Goal: Find specific page/section: Find specific page/section

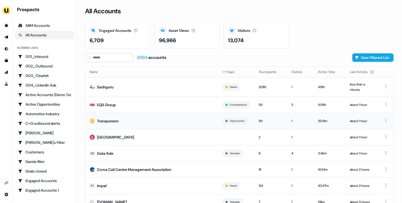
scroll to position [20, 0]
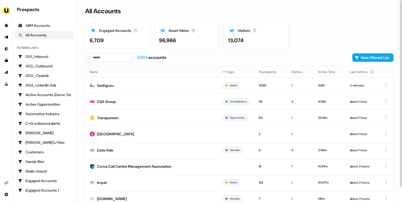
scroll to position [16, 0]
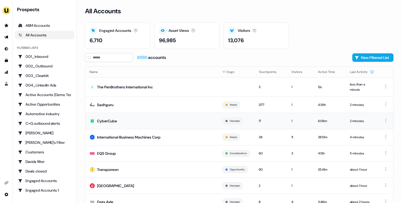
click at [135, 123] on td "CyberCube" at bounding box center [151, 121] width 132 height 16
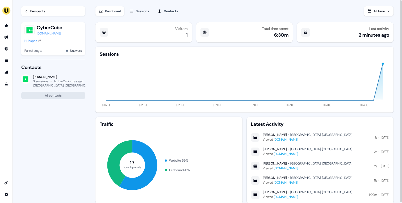
click at [29, 42] on div "Hubspot" at bounding box center [30, 40] width 12 height 5
click at [149, 12] on div "Sessions" at bounding box center [142, 11] width 13 height 5
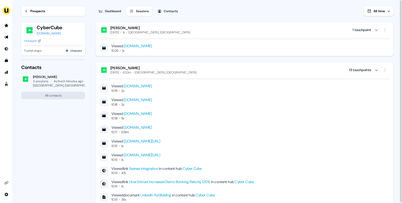
click at [44, 11] on div "Prospects" at bounding box center [37, 11] width 15 height 5
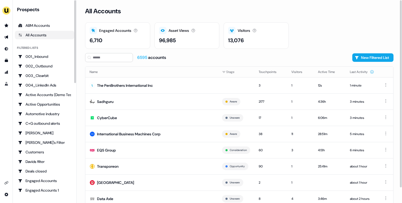
scroll to position [16, 0]
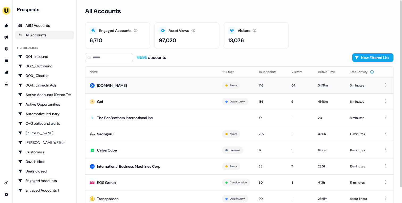
click at [129, 90] on td "[DOMAIN_NAME]" at bounding box center [151, 85] width 132 height 16
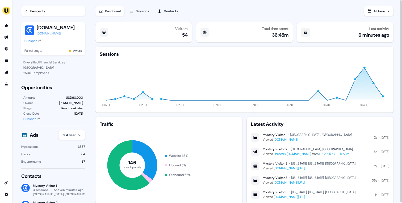
click at [36, 10] on div "Prospects" at bounding box center [37, 11] width 15 height 5
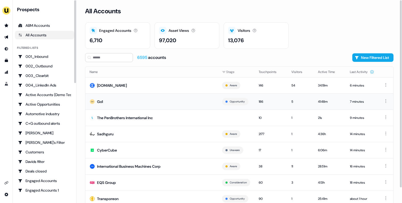
click at [119, 99] on td "Go1" at bounding box center [151, 102] width 132 height 16
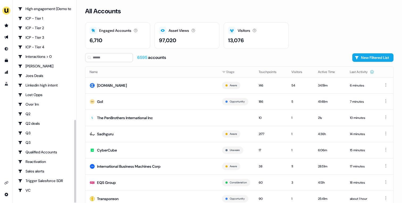
scroll to position [275, 0]
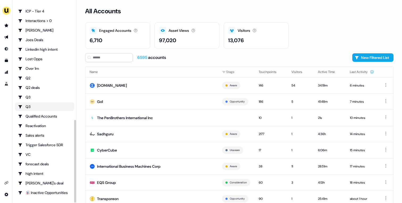
click at [52, 105] on div "Q3" at bounding box center [44, 106] width 53 height 5
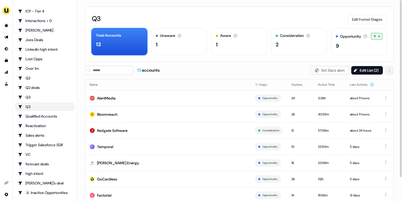
click at [389, 69] on html "For the best experience switch devices to a bigger screen. Go to Userled.io Pro…" at bounding box center [201, 101] width 402 height 203
click at [60, 177] on html "For the best experience switch devices to a bigger screen. Go to Userled.io Pro…" at bounding box center [201, 101] width 402 height 203
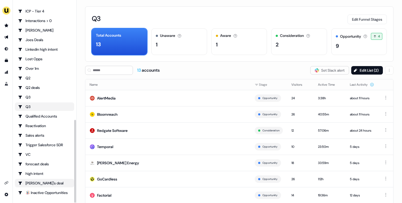
click at [53, 182] on div "[PERSON_NAME]'s deal" at bounding box center [44, 183] width 53 height 5
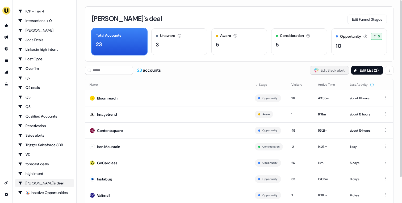
click at [332, 68] on button "Slack Logo SVG Edit Slack alert" at bounding box center [329, 70] width 39 height 9
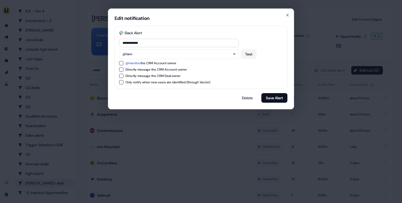
click at [318, 56] on div "**********" at bounding box center [201, 101] width 402 height 203
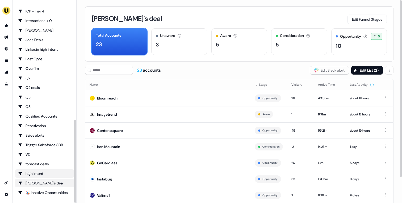
click at [46, 171] on div "high intent" at bounding box center [44, 173] width 53 height 5
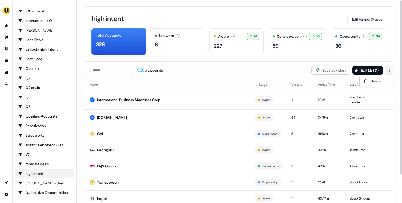
click at [392, 70] on html "For the best experience switch devices to a bigger screen. Go to Userled.io Pro…" at bounding box center [201, 101] width 402 height 203
click at [377, 82] on span "Delete" at bounding box center [376, 81] width 10 height 4
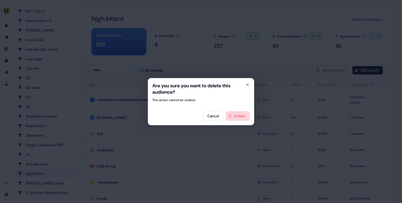
click at [232, 118] on button "Delete" at bounding box center [238, 116] width 24 height 10
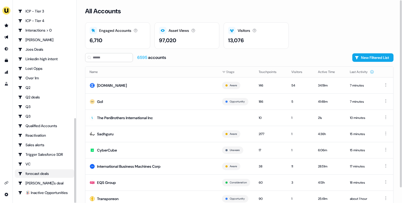
click at [39, 174] on div "forecast deals" at bounding box center [44, 173] width 53 height 5
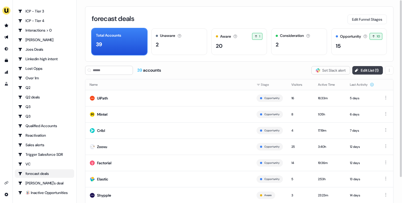
click at [371, 69] on button "Edit List ( 1 )" at bounding box center [367, 70] width 31 height 9
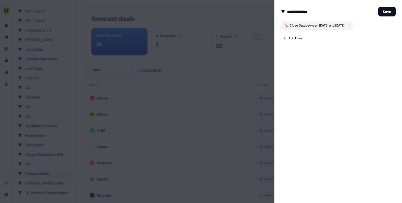
click at [230, 65] on div at bounding box center [201, 101] width 402 height 203
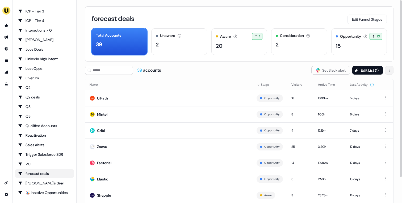
click at [388, 70] on html "For the best experience switch devices to a bigger screen. Go to Userled.io Pro…" at bounding box center [201, 101] width 402 height 203
click at [370, 83] on div "Delete" at bounding box center [376, 81] width 31 height 9
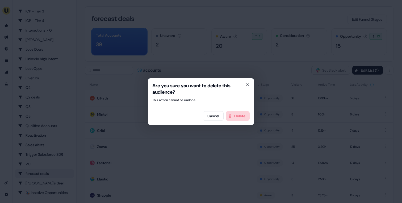
click at [242, 115] on button "Delete" at bounding box center [238, 116] width 24 height 10
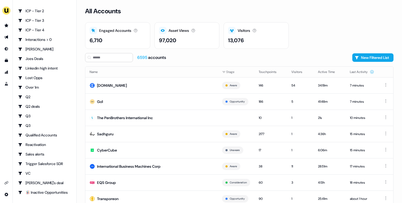
scroll to position [256, 0]
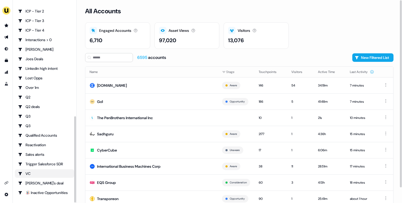
click at [55, 174] on div "VC" at bounding box center [44, 173] width 53 height 5
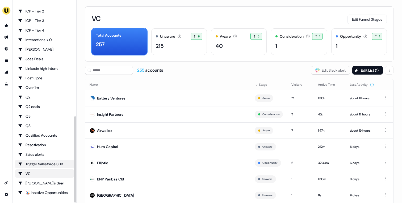
click at [56, 165] on div "Trigger Salesforce SDR" at bounding box center [44, 164] width 53 height 5
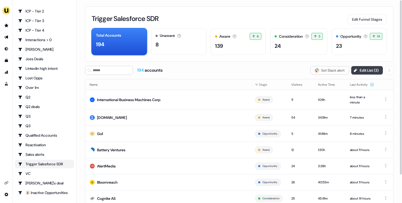
click at [369, 69] on button "Edit List ( 3 )" at bounding box center [367, 70] width 32 height 9
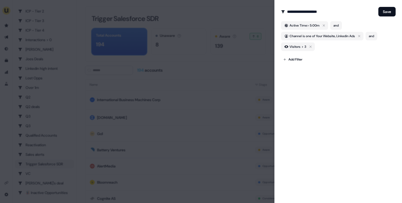
click at [256, 82] on div at bounding box center [201, 101] width 402 height 203
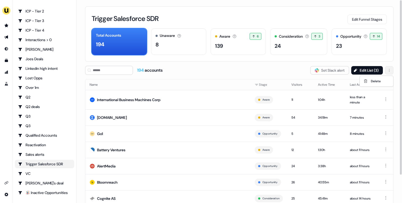
click at [390, 70] on html "For the best experience switch devices to a bigger screen. Go to Userled.io Pro…" at bounding box center [201, 101] width 402 height 203
click at [378, 83] on span "Delete" at bounding box center [376, 81] width 10 height 4
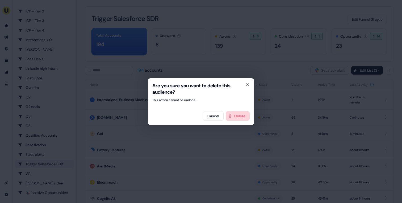
click at [235, 114] on button "Delete" at bounding box center [238, 116] width 24 height 10
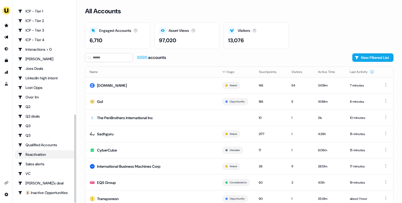
click at [42, 154] on div "Reactivation" at bounding box center [44, 154] width 53 height 5
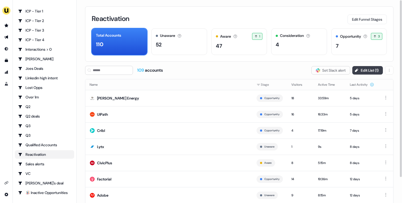
click at [375, 70] on button "Edit List ( 1 )" at bounding box center [367, 70] width 31 height 9
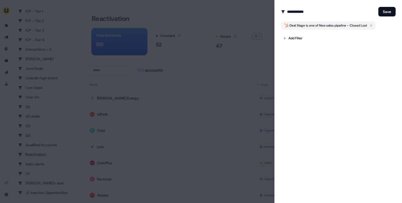
click at [231, 77] on div at bounding box center [201, 101] width 402 height 203
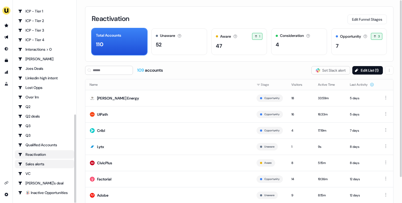
click at [49, 160] on link "Sales alerts" at bounding box center [44, 164] width 59 height 9
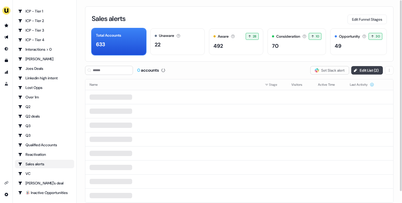
click at [358, 72] on button "Edit List ( 2 )" at bounding box center [367, 70] width 32 height 9
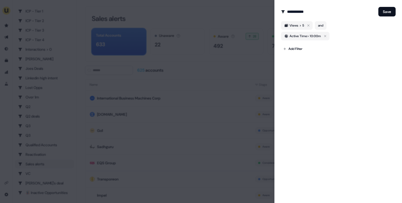
click at [227, 76] on div at bounding box center [201, 101] width 402 height 203
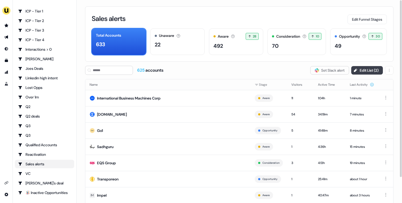
click at [366, 70] on button "Edit List ( 2 )" at bounding box center [367, 70] width 32 height 9
click at [392, 69] on html "For the best experience switch devices to a bigger screen. Go to Userled.io Pro…" at bounding box center [201, 101] width 402 height 203
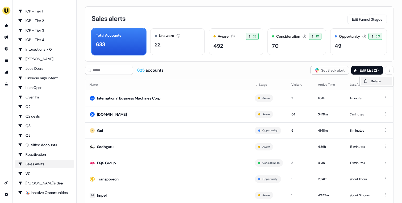
click at [371, 80] on span "Delete" at bounding box center [376, 81] width 10 height 4
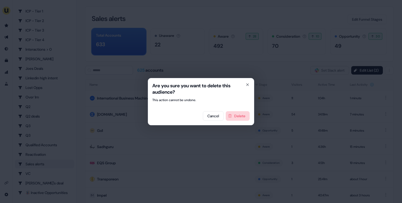
click at [244, 116] on button "Delete" at bounding box center [238, 116] width 24 height 10
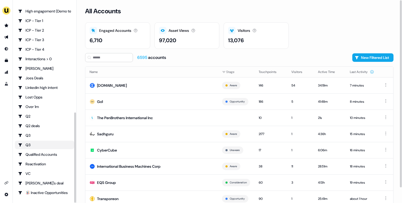
click at [46, 144] on div "Q3" at bounding box center [44, 145] width 53 height 5
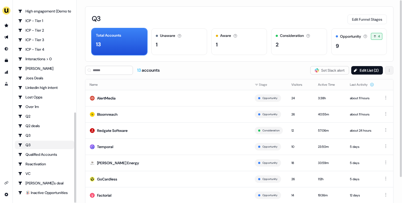
click at [389, 69] on html "For the best experience switch devices to a bigger screen. Go to Userled.io Pro…" at bounding box center [201, 101] width 402 height 203
click at [370, 79] on div "Delete" at bounding box center [376, 81] width 31 height 9
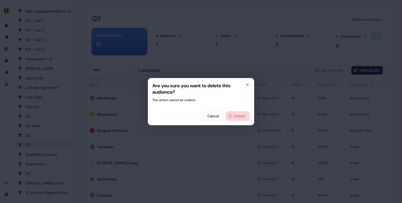
click at [241, 113] on button "Delete" at bounding box center [238, 116] width 24 height 10
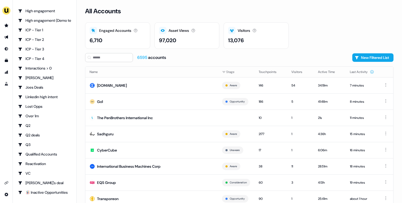
scroll to position [227, 0]
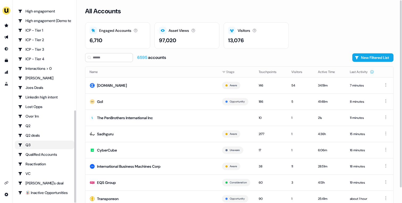
click at [62, 144] on div "Q3" at bounding box center [44, 145] width 53 height 5
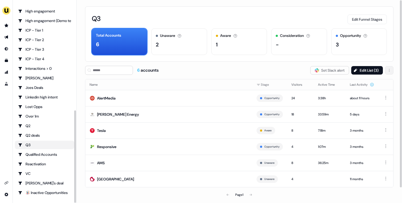
click at [388, 71] on html "For the best experience switch devices to a bigger screen. Go to Userled.io Pro…" at bounding box center [201, 101] width 402 height 203
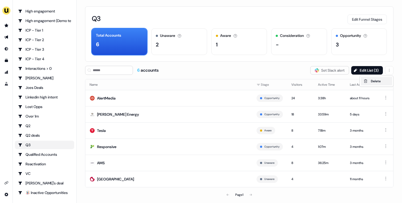
click at [370, 83] on div "Delete" at bounding box center [376, 81] width 31 height 9
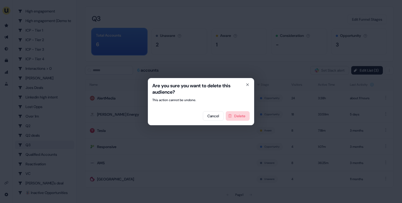
click at [237, 117] on button "Delete" at bounding box center [238, 116] width 24 height 10
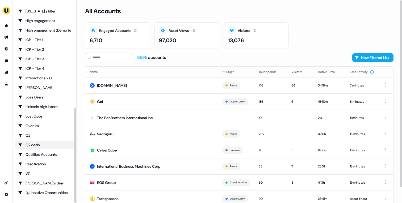
click at [39, 145] on div "Q2 deals" at bounding box center [44, 145] width 53 height 5
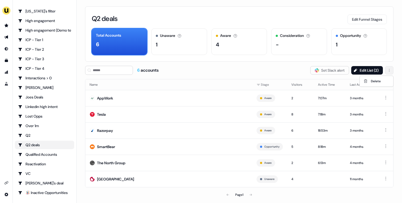
click at [393, 71] on html "For the best experience switch devices to a bigger screen. Go to Userled.io Pro…" at bounding box center [201, 101] width 402 height 203
click at [384, 77] on div "Delete" at bounding box center [376, 81] width 34 height 11
click at [380, 79] on div "Delete" at bounding box center [376, 81] width 31 height 9
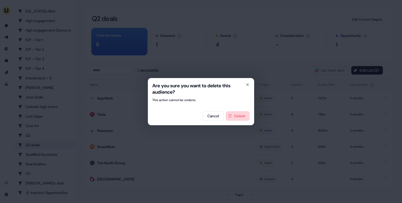
click at [238, 118] on button "Delete" at bounding box center [238, 116] width 24 height 10
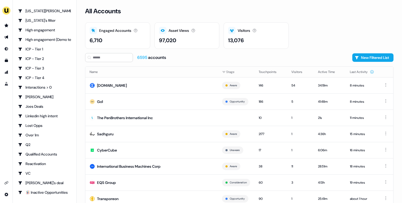
scroll to position [208, 0]
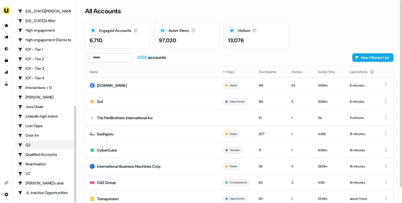
click at [50, 147] on div "Q2" at bounding box center [44, 145] width 53 height 5
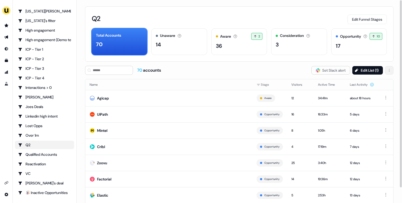
click at [388, 73] on html "For the best experience switch devices to a bigger screen. Go to Userled.io Pro…" at bounding box center [201, 101] width 402 height 203
click at [375, 81] on span "Delete" at bounding box center [376, 81] width 10 height 4
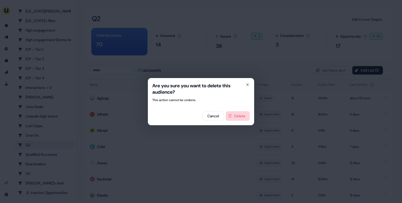
click at [239, 118] on button "Delete" at bounding box center [238, 116] width 24 height 10
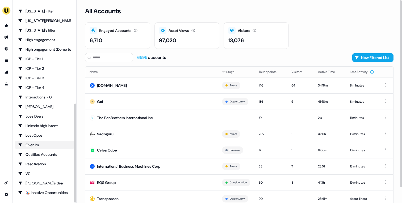
click at [60, 145] on div "Over 1m" at bounding box center [44, 145] width 53 height 5
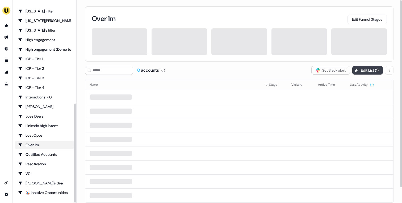
click at [366, 66] on button "Edit List ( 1 )" at bounding box center [367, 70] width 31 height 9
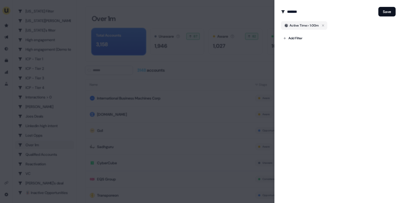
click at [229, 68] on div at bounding box center [201, 101] width 402 height 203
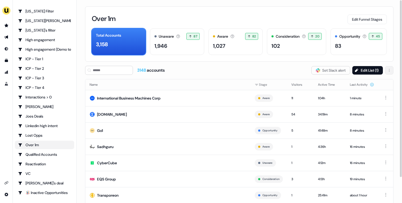
click at [390, 72] on html "For the best experience switch devices to a bigger screen. Go to Userled.io Pro…" at bounding box center [201, 101] width 402 height 203
click at [372, 83] on span "Delete" at bounding box center [376, 81] width 10 height 4
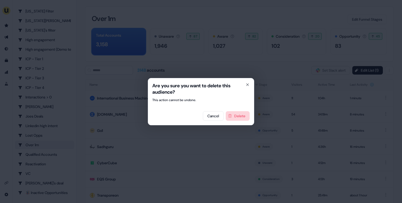
click at [233, 114] on button "Delete" at bounding box center [238, 116] width 24 height 10
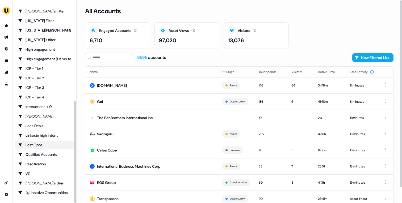
click at [56, 147] on div "Lost Opps" at bounding box center [44, 145] width 53 height 5
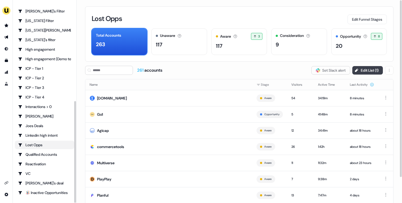
click at [377, 73] on button "Edit List ( 1 )" at bounding box center [367, 70] width 31 height 9
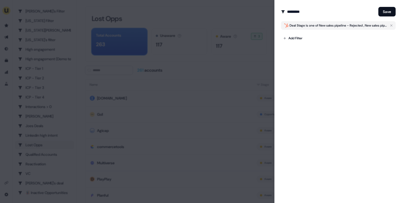
click at [233, 70] on div at bounding box center [201, 101] width 402 height 203
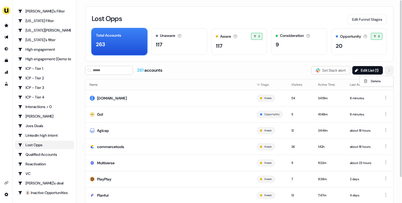
click at [390, 70] on html "For the best experience switch devices to a bigger screen. Go to Userled.io Pro…" at bounding box center [201, 101] width 402 height 203
click at [381, 80] on div "Delete" at bounding box center [376, 81] width 31 height 9
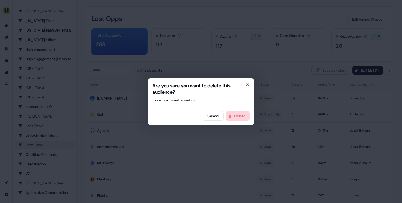
click at [237, 116] on button "Delete" at bounding box center [238, 116] width 24 height 10
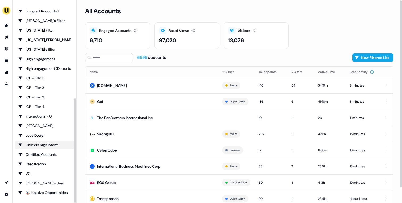
click at [51, 145] on div "Linkedin high intent" at bounding box center [44, 145] width 53 height 5
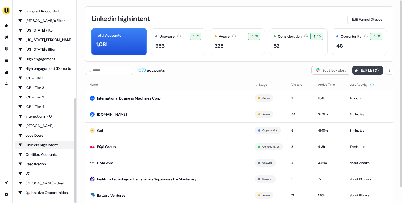
click at [375, 70] on button "Edit List ( 1 )" at bounding box center [367, 70] width 31 height 9
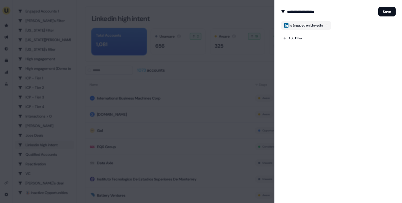
click at [240, 72] on div at bounding box center [201, 101] width 402 height 203
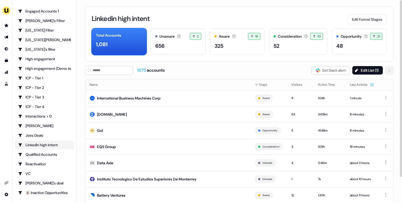
click at [389, 70] on html "For the best experience switch devices to a bigger screen. Go to Userled.io Pro…" at bounding box center [201, 101] width 402 height 203
click at [379, 80] on span "Delete" at bounding box center [376, 81] width 10 height 4
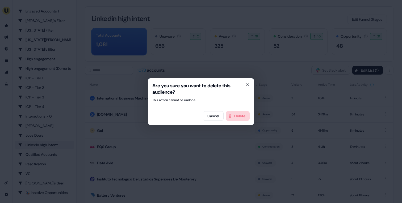
click at [232, 117] on button "Delete" at bounding box center [238, 116] width 24 height 10
click at [46, 138] on div "Are you sure you want to delete this audience? This action cannot be undone. Ca…" at bounding box center [201, 101] width 402 height 203
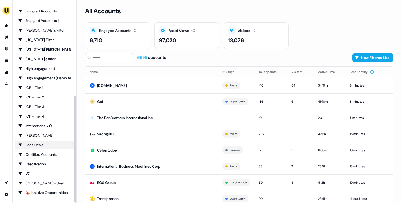
click at [44, 142] on link "Joes Deals" at bounding box center [44, 145] width 59 height 9
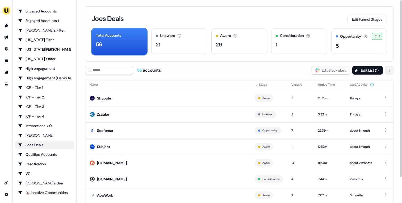
click at [391, 68] on html "For the best experience switch devices to a bigger screen. Go to Userled.io Pro…" at bounding box center [201, 101] width 402 height 203
click at [374, 81] on span "Delete" at bounding box center [376, 81] width 10 height 4
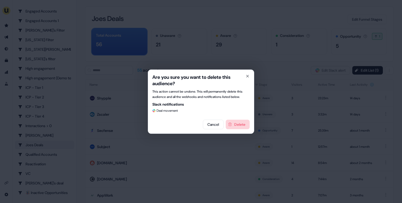
click at [238, 122] on button "Delete" at bounding box center [238, 125] width 24 height 10
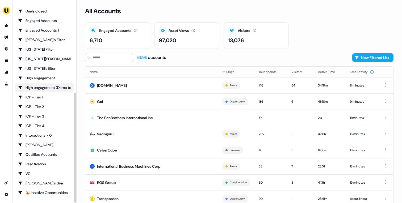
click at [50, 90] on div "High engagement (Demo testing)" at bounding box center [44, 87] width 53 height 5
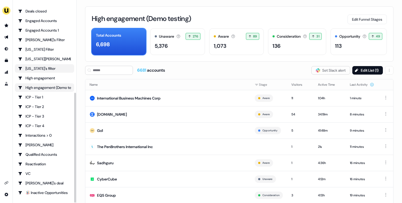
scroll to position [119, 0]
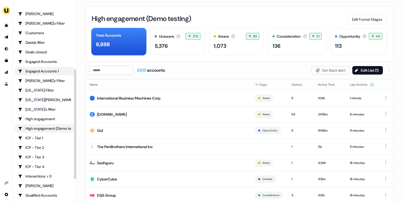
click at [51, 72] on div "Engaged Accounts 1" at bounding box center [44, 71] width 53 height 5
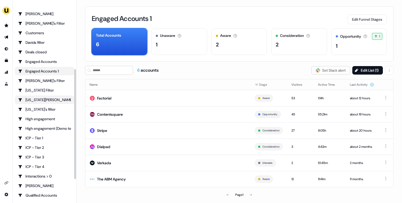
click at [43, 99] on div "[US_STATE][PERSON_NAME]" at bounding box center [44, 99] width 53 height 5
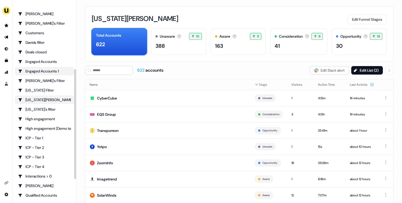
click at [50, 72] on div "Engaged Accounts 1" at bounding box center [44, 71] width 53 height 5
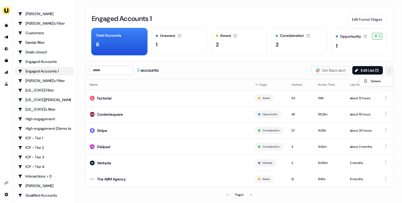
click at [386, 68] on html "For the best experience switch devices to a bigger screen. Go to Userled.io Pro…" at bounding box center [201, 101] width 402 height 203
click at [375, 81] on span "Delete" at bounding box center [376, 81] width 10 height 4
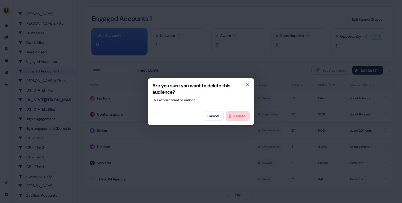
click at [232, 120] on button "Delete" at bounding box center [238, 116] width 24 height 10
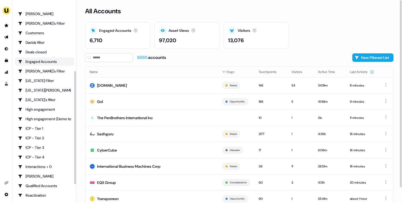
click at [39, 57] on link "Engaged Accounts" at bounding box center [44, 61] width 59 height 9
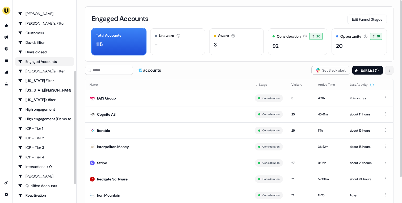
click at [387, 70] on html "For the best experience switch devices to a bigger screen. Go to Userled.io Pro…" at bounding box center [201, 101] width 402 height 203
click at [371, 80] on span "Delete" at bounding box center [376, 81] width 10 height 4
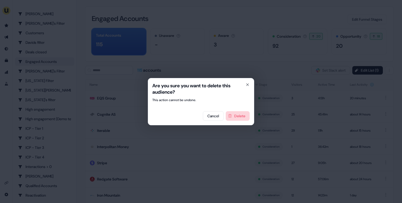
click at [230, 119] on button "Delete" at bounding box center [238, 116] width 24 height 10
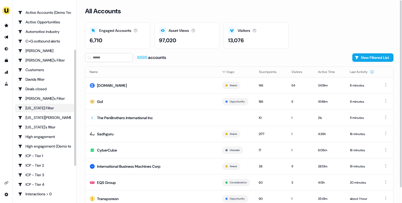
scroll to position [81, 0]
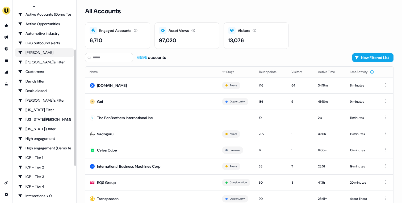
click at [51, 53] on div "[PERSON_NAME]" at bounding box center [44, 52] width 53 height 5
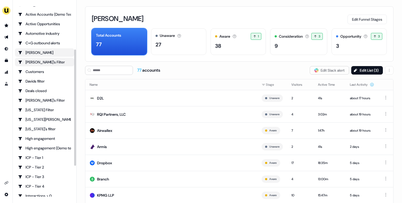
click at [50, 60] on div "[PERSON_NAME]'s Filter" at bounding box center [44, 62] width 53 height 5
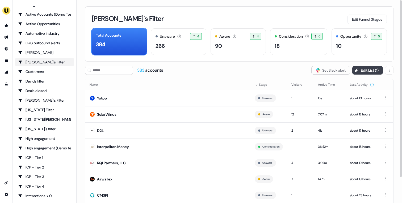
click at [368, 72] on button "Edit List ( 1 )" at bounding box center [367, 70] width 31 height 9
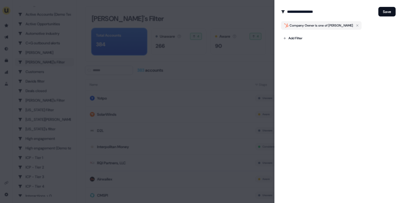
click at [216, 73] on div at bounding box center [201, 101] width 402 height 203
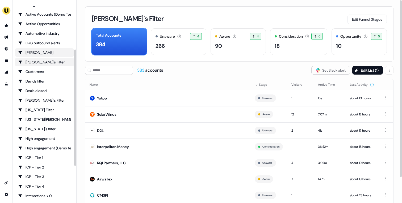
click at [25, 52] on div "[PERSON_NAME]" at bounding box center [44, 52] width 53 height 5
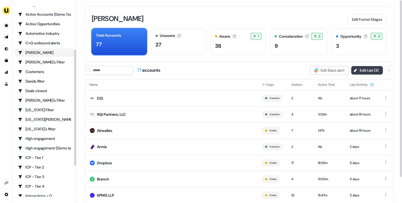
click at [369, 71] on button "Edit List ( 3 )" at bounding box center [367, 70] width 32 height 9
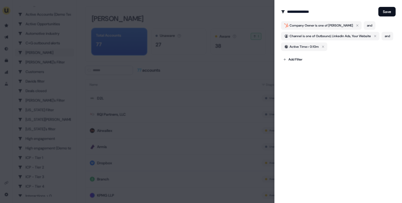
click at [197, 76] on div at bounding box center [201, 101] width 402 height 203
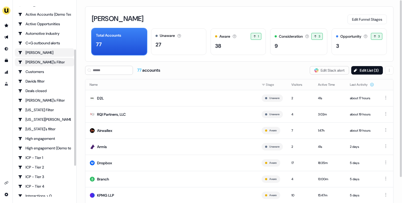
click at [50, 64] on div "[PERSON_NAME]'s Filter" at bounding box center [44, 62] width 53 height 5
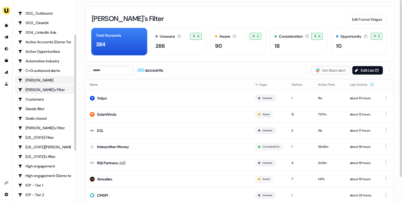
scroll to position [52, 0]
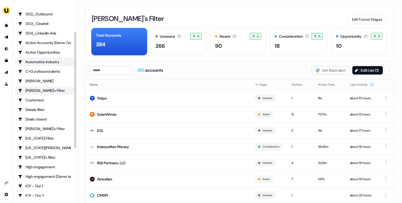
click at [53, 63] on div "Automotive industry" at bounding box center [44, 61] width 53 height 5
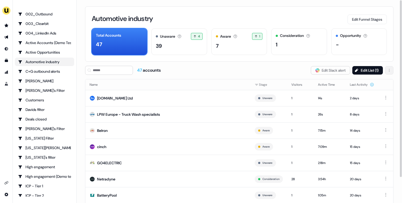
click at [390, 71] on html "For the best experience switch devices to a bigger screen. Go to Userled.io Pro…" at bounding box center [201, 101] width 402 height 203
click at [379, 82] on span "Delete" at bounding box center [376, 81] width 10 height 4
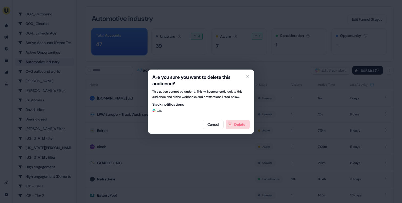
click at [242, 124] on button "Delete" at bounding box center [238, 125] width 24 height 10
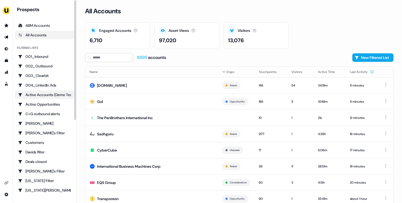
click at [58, 95] on div "Active Accounts (Demo Test)" at bounding box center [44, 94] width 53 height 5
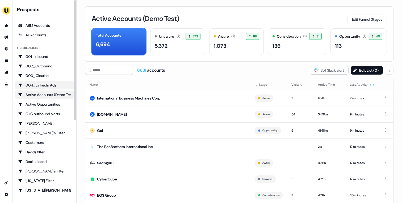
click at [54, 86] on div "004_LinkedIn Ads" at bounding box center [44, 85] width 53 height 5
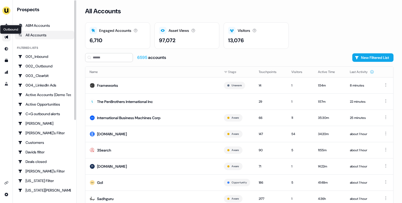
click at [7, 37] on icon "Go to outbound experience" at bounding box center [6, 37] width 4 height 3
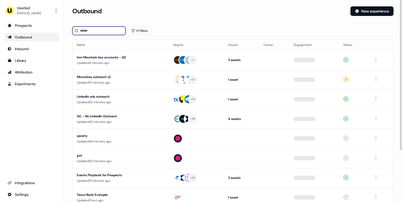
click at [109, 29] on input at bounding box center [98, 31] width 53 height 9
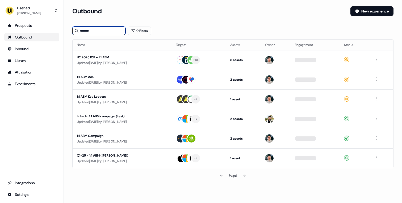
type input "*******"
click at [153, 64] on div "Updated 5 days ago by Vincent Plassard" at bounding box center [122, 62] width 91 height 5
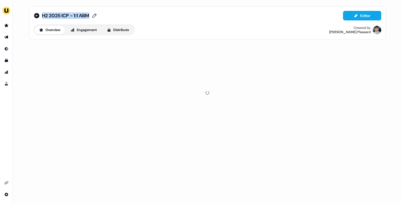
drag, startPoint x: 104, startPoint y: 16, endPoint x: 42, endPoint y: 16, distance: 62.2
click at [42, 16] on div "H2 2025 ICP - 1:1 ABM Editor" at bounding box center [208, 16] width 348 height 10
copy span "H2 2025 ICP - 1:1 ABM"
